Goal: Task Accomplishment & Management: Complete application form

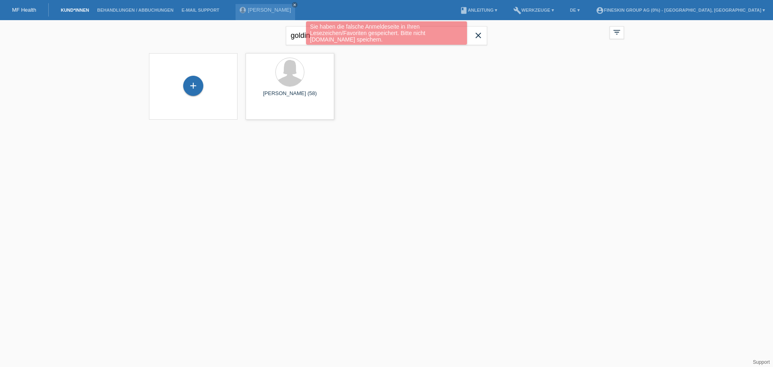
click at [273, 31] on div "Sie haben die falsche Anmeldeseite in Ihren Lesezeichen/Favoriten gespeichert. …" at bounding box center [387, 33] width 464 height 25
click at [476, 37] on div "Sie haben die falsche Anmeldeseite in Ihren Lesezeichen/Favoriten gespeichert. …" at bounding box center [387, 33] width 464 height 25
click at [264, 39] on div "Sie haben die falsche Anmeldeseite in Ihren Lesezeichen/Favoriten gespeichert. …" at bounding box center [387, 33] width 464 height 25
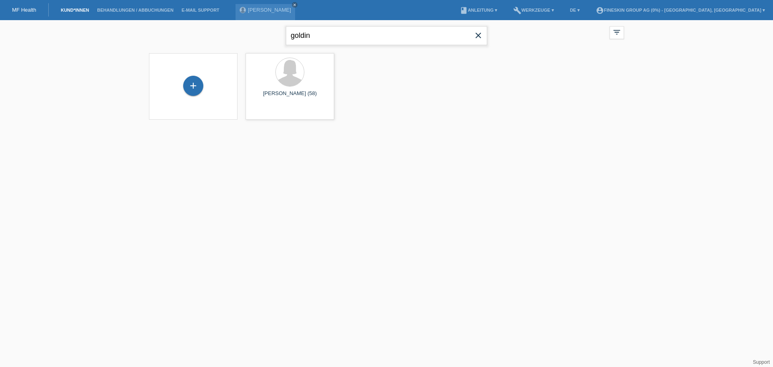
click at [384, 34] on input "goldin" at bounding box center [386, 35] width 201 height 19
type input "g"
type input "domke"
click at [270, 115] on span "Anzeigen" at bounding box center [269, 112] width 22 height 6
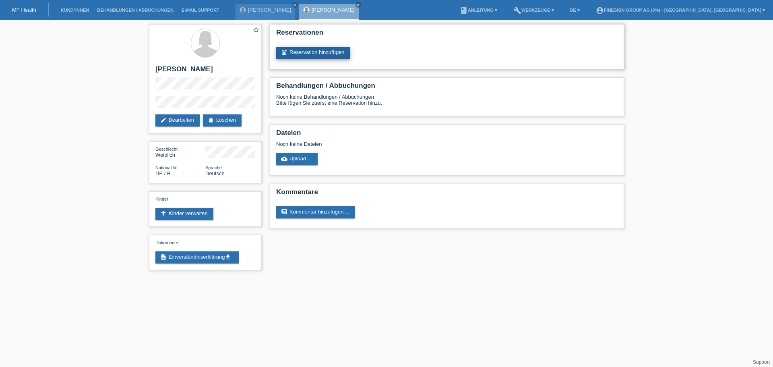
click at [324, 58] on link "post_add Reservation hinzufügen" at bounding box center [313, 53] width 74 height 12
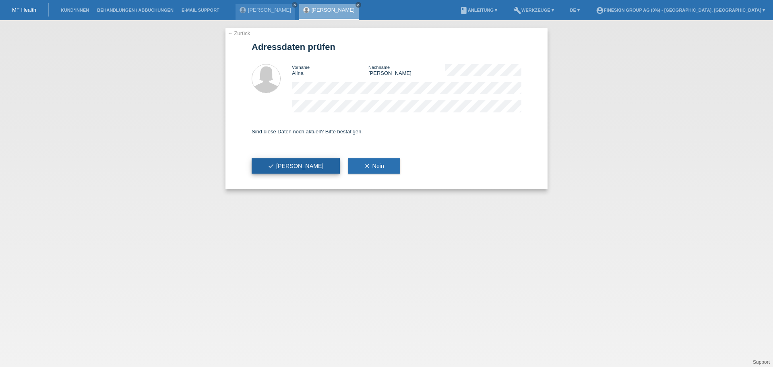
click at [279, 163] on span "check Ja" at bounding box center [296, 166] width 56 height 6
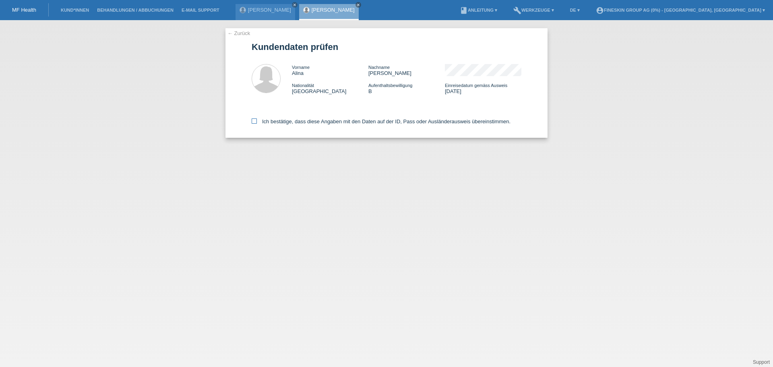
click at [288, 124] on label "Ich bestätige, dass diese Angaben mit den Daten auf der ID, Pass oder Ausländer…" at bounding box center [381, 121] width 259 height 6
click at [257, 124] on input "Ich bestätige, dass diese Angaben mit den Daten auf der ID, Pass oder Ausländer…" at bounding box center [254, 120] width 5 height 5
checkbox input "true"
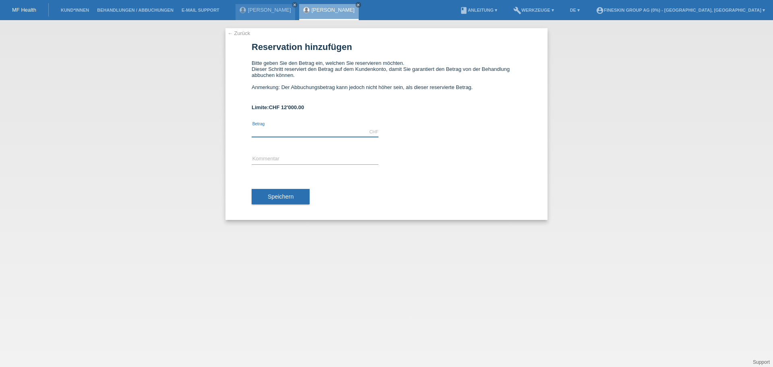
click at [285, 131] on input "text" at bounding box center [315, 132] width 127 height 10
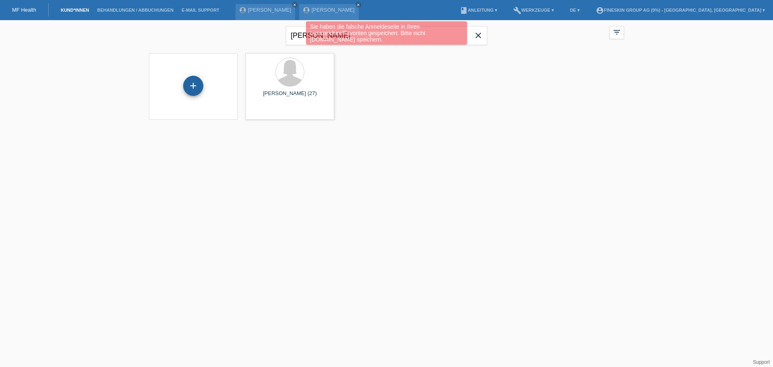
click at [196, 84] on div "+" at bounding box center [193, 86] width 20 height 20
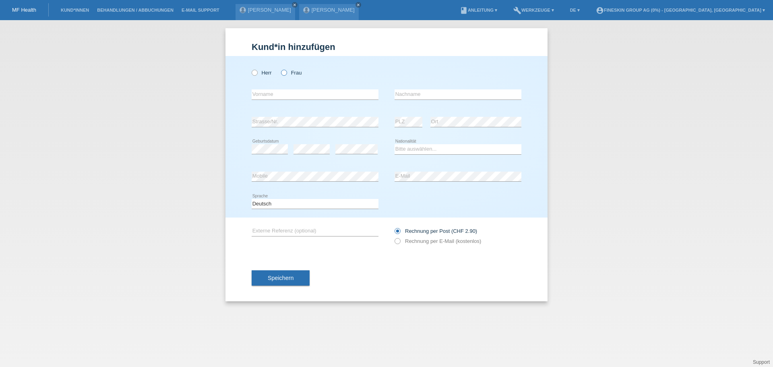
click at [299, 74] on label "Frau" at bounding box center [291, 73] width 21 height 6
click at [286, 74] on input "Frau" at bounding box center [283, 72] width 5 height 5
radio input "true"
click at [289, 95] on input "text" at bounding box center [315, 94] width 127 height 10
type input "Sara"
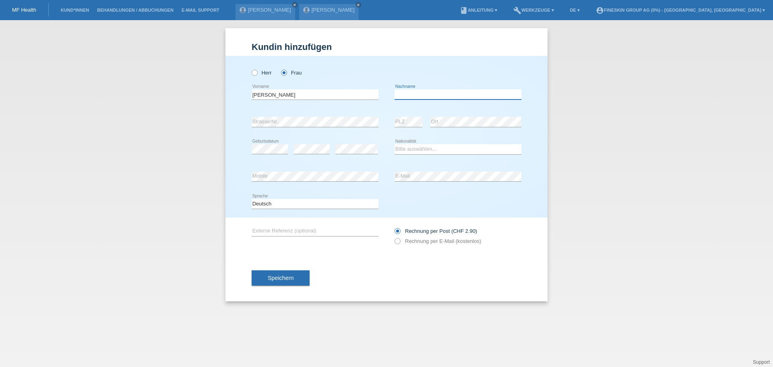
click at [436, 91] on input "text" at bounding box center [458, 94] width 127 height 10
type input "Hruskova"
click at [421, 150] on select "Bitte auswählen... Schweiz Deutschland Liechtenstein Österreich ------------ Af…" at bounding box center [458, 149] width 127 height 10
select select "SK"
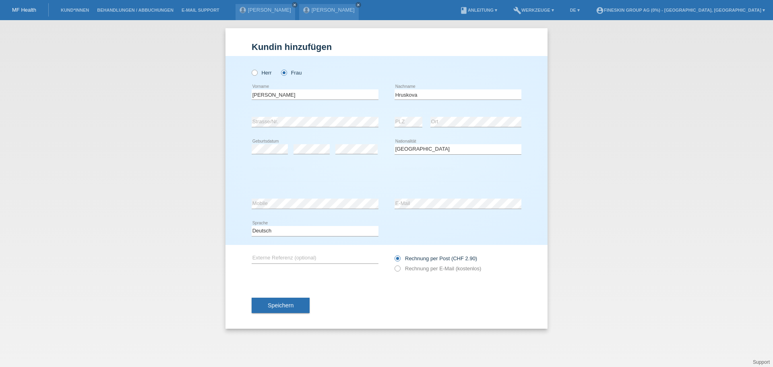
click at [493, 135] on div "error Ort" at bounding box center [475, 121] width 91 height 27
click at [339, 173] on select "Bitte auswählen... C B B - Flüchtlingsstatus Andere" at bounding box center [315, 176] width 127 height 10
select select "B"
click at [252, 171] on select "Bitte auswählen... C B B - Flüchtlingsstatus Andere" at bounding box center [315, 176] width 127 height 10
click at [409, 178] on select "Tag 01 02 03 04 05 06 07 08 09 10 11" at bounding box center [413, 176] width 36 height 10
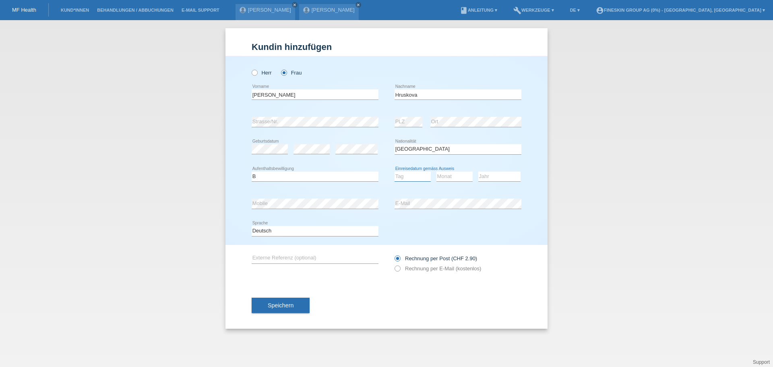
select select "28"
click at [395, 171] on select "Tag 01 02 03 04 05 06 07 08 09 10 11" at bounding box center [413, 176] width 36 height 10
click at [451, 176] on select "Monat 01 02 03 04 05 06 07 08 09 10 11" at bounding box center [454, 176] width 36 height 10
select select "07"
click at [436, 171] on select "Monat 01 02 03 04 05 06 07 08 09 10 11" at bounding box center [454, 176] width 36 height 10
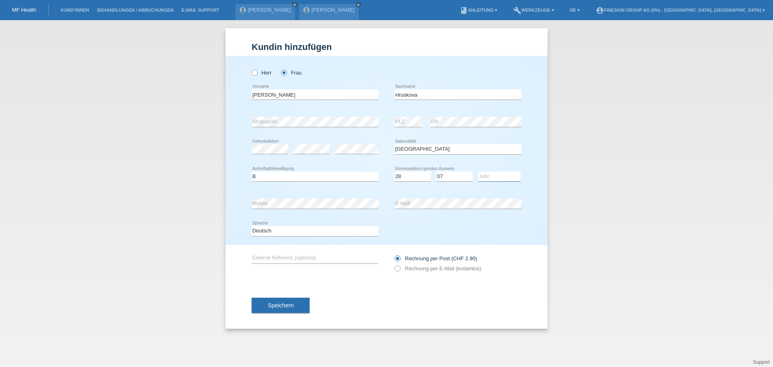
click at [495, 176] on select "Jahr 2025 2024 2023 2022 2021 2020 2019 2018 2017 2016 2015 2014 2013 2012 2011…" at bounding box center [499, 176] width 42 height 10
select select "2018"
click at [527, 185] on div "Herr Frau Sara error Vorname" at bounding box center [386, 150] width 322 height 189
click at [436, 271] on label "Rechnung per E-Mail (kostenlos)" at bounding box center [438, 268] width 87 height 6
click at [400, 271] on input "Rechnung per E-Mail (kostenlos)" at bounding box center [397, 270] width 5 height 10
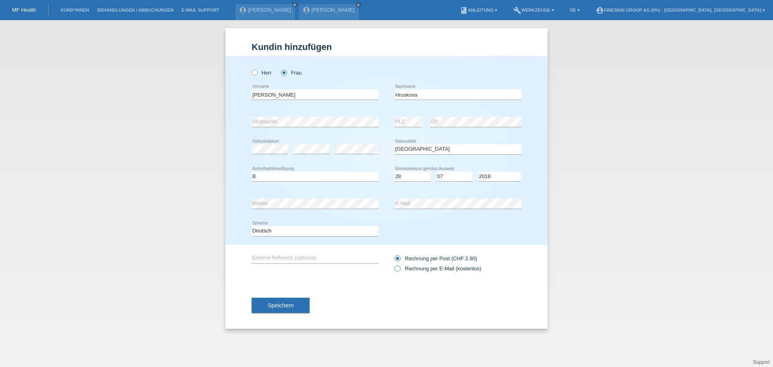
radio input "true"
click at [295, 307] on button "Speichern" at bounding box center [281, 304] width 58 height 15
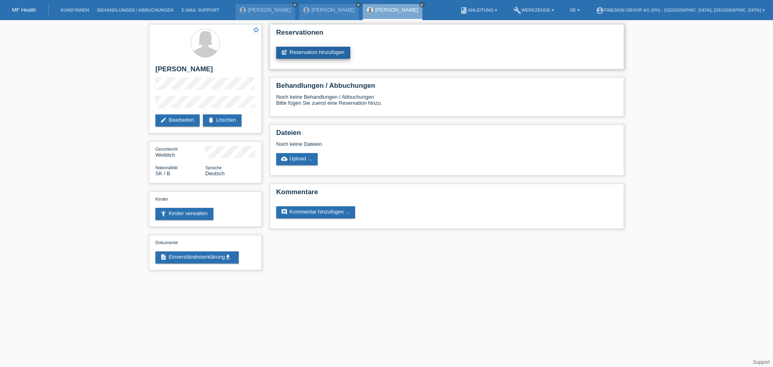
click at [319, 50] on link "post_add Reservation hinzufügen" at bounding box center [313, 53] width 74 height 12
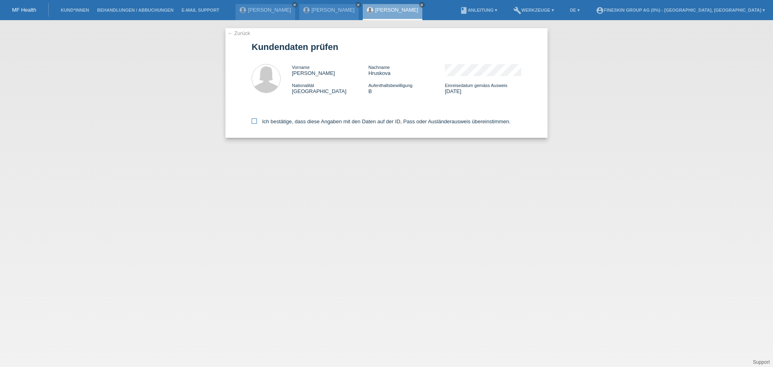
click at [317, 124] on label "Ich bestätige, dass diese Angaben mit den Daten auf der ID, Pass oder Ausländer…" at bounding box center [381, 121] width 259 height 6
click at [257, 124] on input "Ich bestätige, dass diese Angaben mit den Daten auf der ID, Pass oder Ausländer…" at bounding box center [254, 120] width 5 height 5
checkbox input "true"
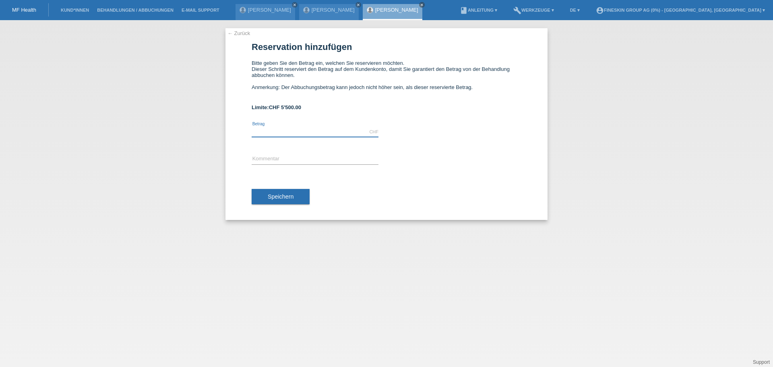
click at [266, 131] on input "text" at bounding box center [315, 132] width 127 height 10
click at [72, 9] on link "Kund*innen" at bounding box center [75, 10] width 36 height 5
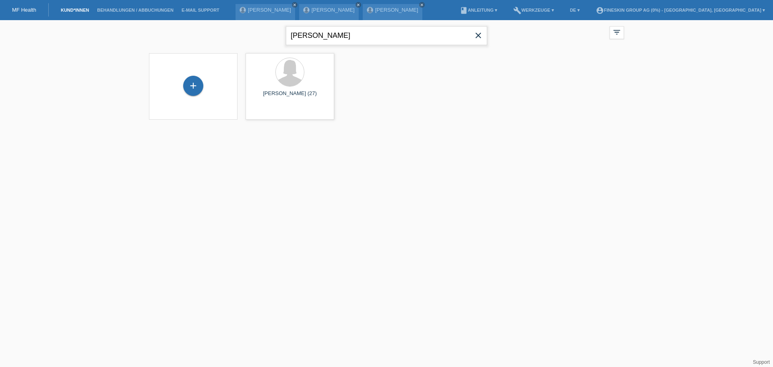
click at [336, 35] on input "[PERSON_NAME]" at bounding box center [386, 35] width 201 height 19
type input "d"
type input "[PERSON_NAME]"
click at [269, 114] on span "Anzeigen" at bounding box center [269, 112] width 22 height 6
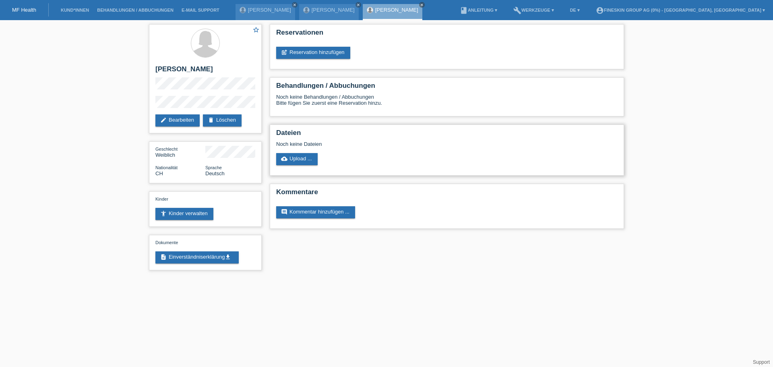
click at [469, 129] on h2 "Dateien" at bounding box center [446, 135] width 341 height 12
click at [324, 54] on link "post_add Reservation hinzufügen" at bounding box center [313, 53] width 74 height 12
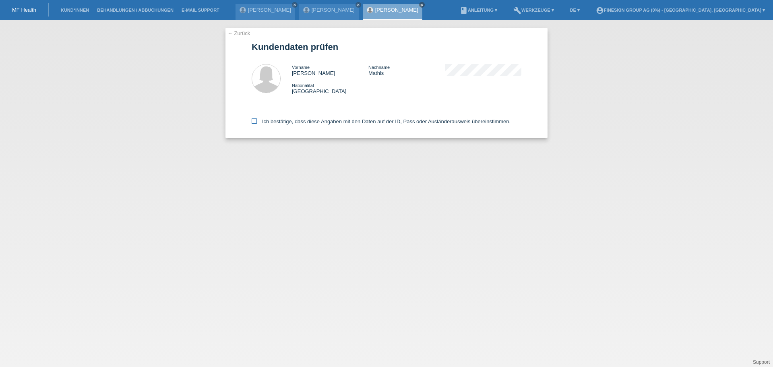
click at [323, 122] on label "Ich bestätige, dass diese Angaben mit den Daten auf der ID, Pass oder Ausländer…" at bounding box center [381, 121] width 259 height 6
click at [257, 122] on input "Ich bestätige, dass diese Angaben mit den Daten auf der ID, Pass oder Ausländer…" at bounding box center [254, 120] width 5 height 5
checkbox input "true"
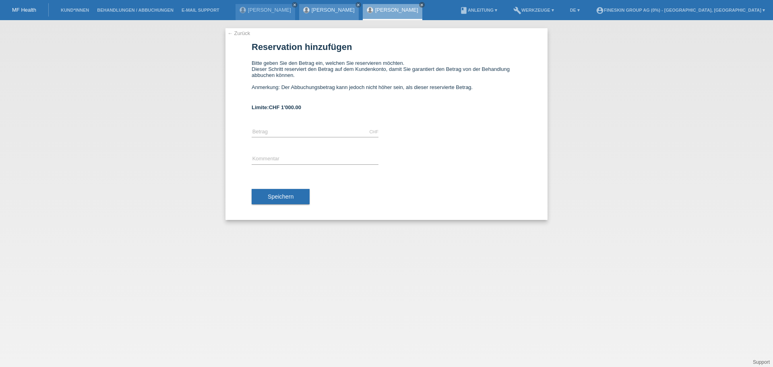
click at [306, 14] on div "[PERSON_NAME] close" at bounding box center [329, 12] width 60 height 16
click at [308, 13] on div "[PERSON_NAME] close" at bounding box center [329, 12] width 60 height 16
click at [312, 8] on link "[PERSON_NAME]" at bounding box center [333, 10] width 43 height 6
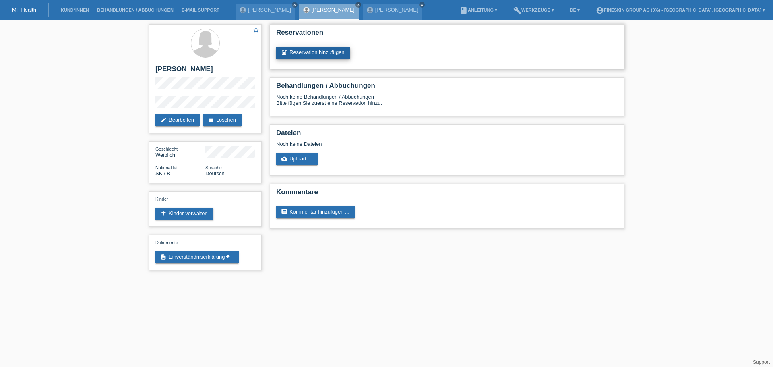
click at [336, 51] on link "post_add Reservation hinzufügen" at bounding box center [313, 53] width 74 height 12
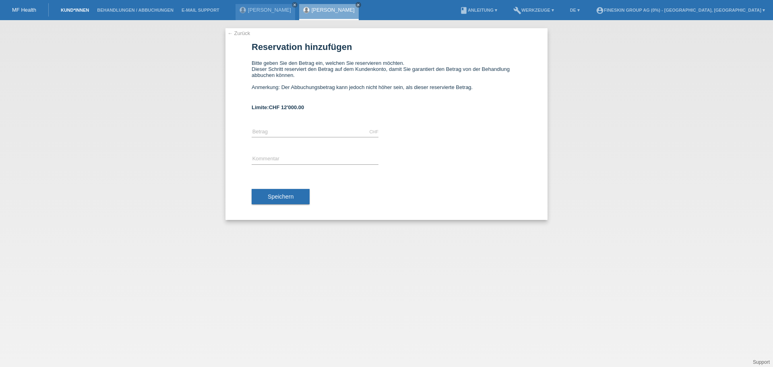
click at [72, 8] on link "Kund*innen" at bounding box center [75, 10] width 36 height 5
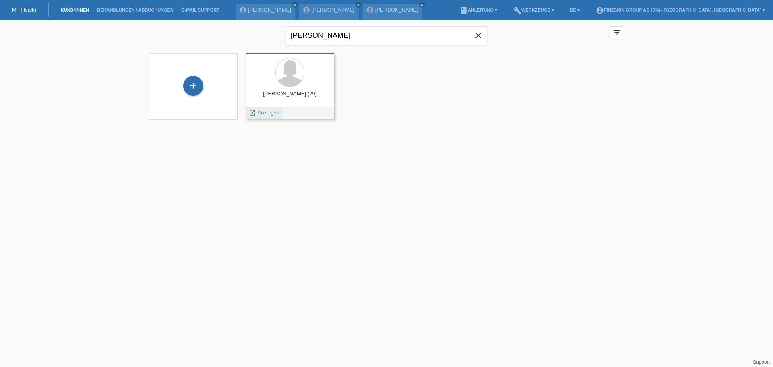
click at [264, 113] on span "Anzeigen" at bounding box center [269, 112] width 22 height 6
